Goal: Unclear

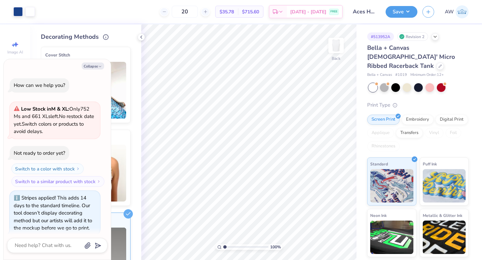
scroll to position [357, 0]
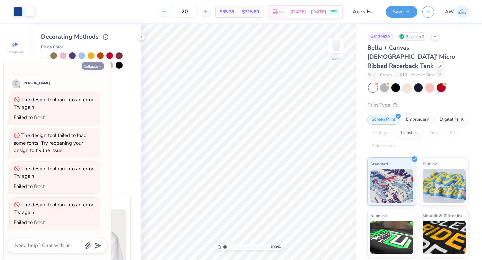
click at [97, 66] on button "Collapse" at bounding box center [93, 66] width 22 height 7
type textarea "x"
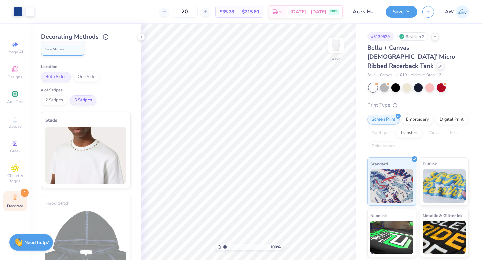
scroll to position [329, 0]
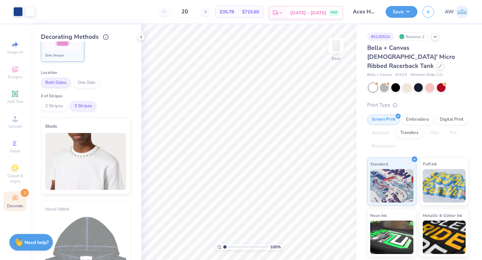
click at [336, 14] on span "FREE" at bounding box center [333, 12] width 7 height 5
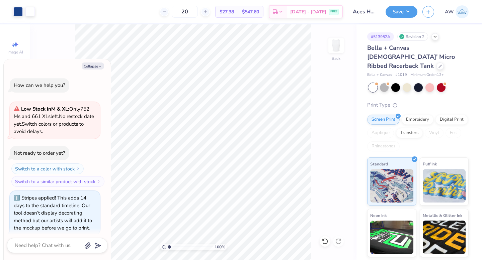
scroll to position [305, 0]
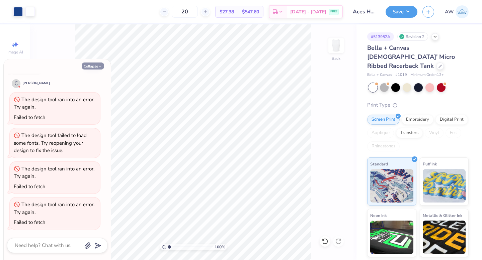
click at [94, 65] on button "Collapse" at bounding box center [93, 66] width 22 height 7
type textarea "x"
